Goal: Task Accomplishment & Management: Manage account settings

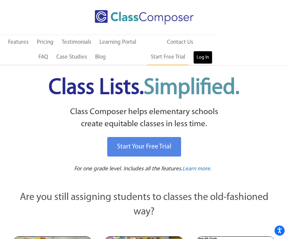
click at [208, 59] on link "Log In" at bounding box center [202, 57] width 19 height 13
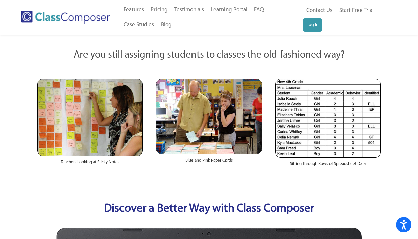
scroll to position [126, 0]
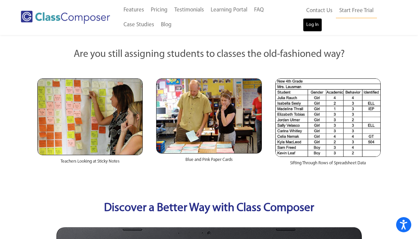
click at [287, 26] on link "Log In" at bounding box center [312, 24] width 19 height 13
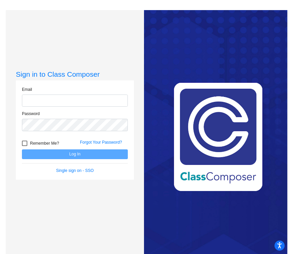
type input "[EMAIL_ADDRESS][DOMAIN_NAME]"
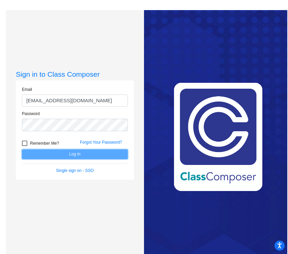
click at [86, 154] on button "Log In" at bounding box center [75, 155] width 106 height 10
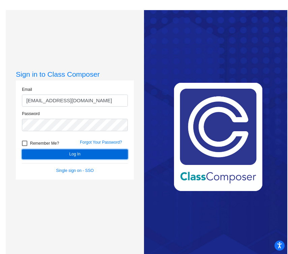
click at [61, 157] on button "Log In" at bounding box center [75, 155] width 106 height 10
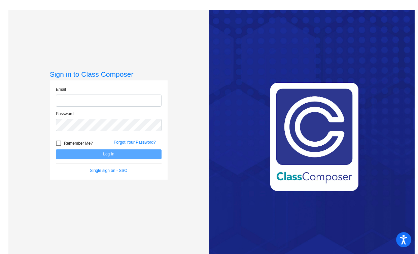
type input "[EMAIL_ADDRESS][DOMAIN_NAME]"
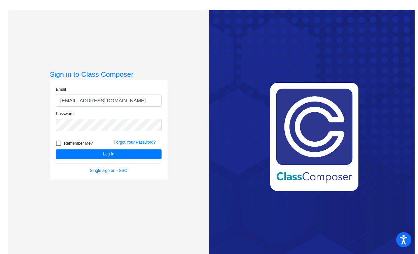
click at [49, 207] on div "Sign in to Class Composer Email petschee@bbhcsd.org Password Remember Me? Forgo…" at bounding box center [108, 137] width 201 height 254
